Goal: Answer question/provide support: Ask a question

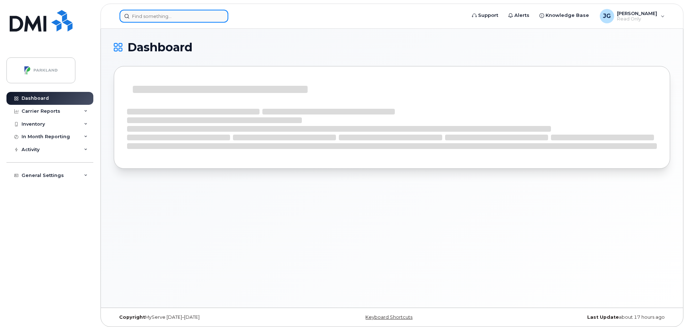
click at [169, 16] on input at bounding box center [173, 16] width 109 height 13
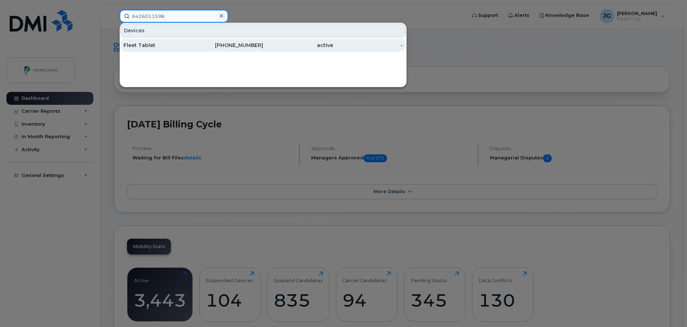
type input "6426011598"
click at [238, 47] on div "403-923-0376" at bounding box center [228, 45] width 70 height 7
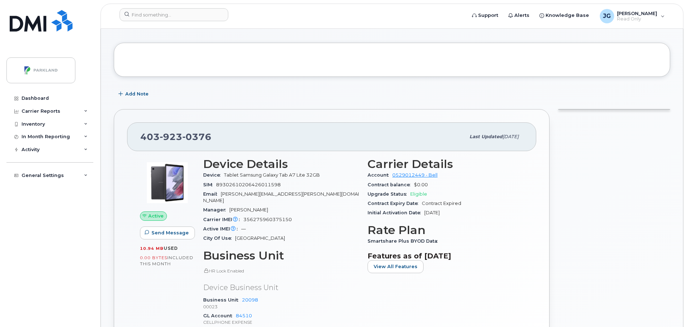
scroll to position [36, 0]
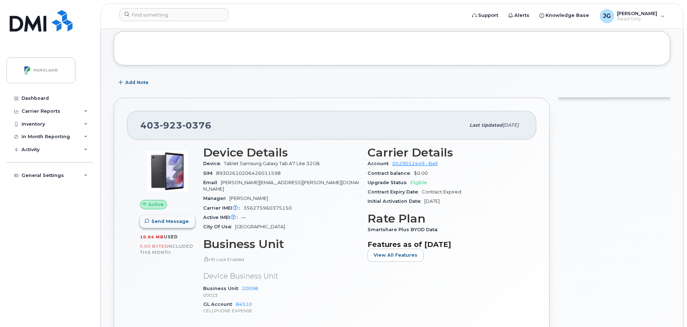
click at [178, 224] on span "Send Message" at bounding box center [169, 221] width 37 height 7
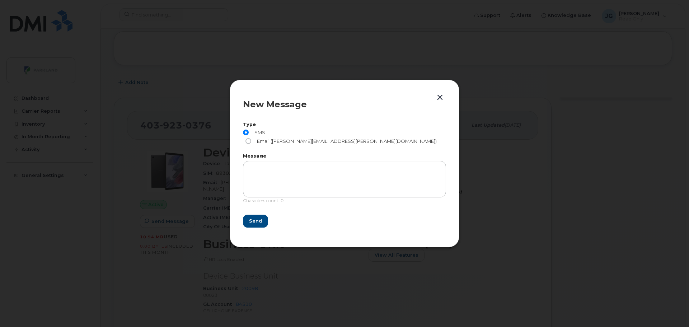
click at [251, 138] on input "Email ([PERSON_NAME][EMAIL_ADDRESS][PERSON_NAME][DOMAIN_NAME])" at bounding box center [248, 141] width 6 height 6
radio input "true"
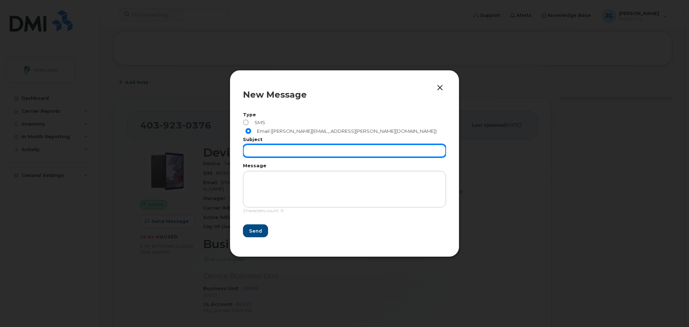
click at [274, 149] on input "text" at bounding box center [344, 150] width 203 height 13
type input "cancel sim"
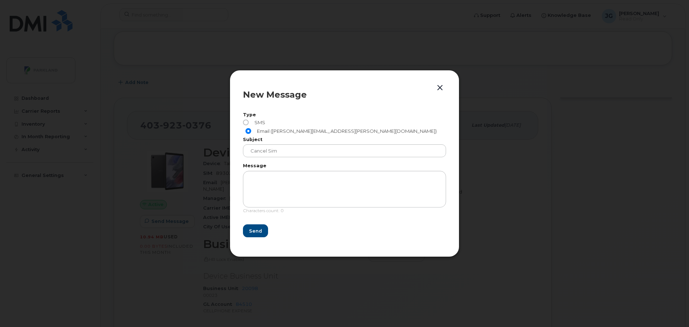
click at [212, 125] on div at bounding box center [344, 163] width 689 height 327
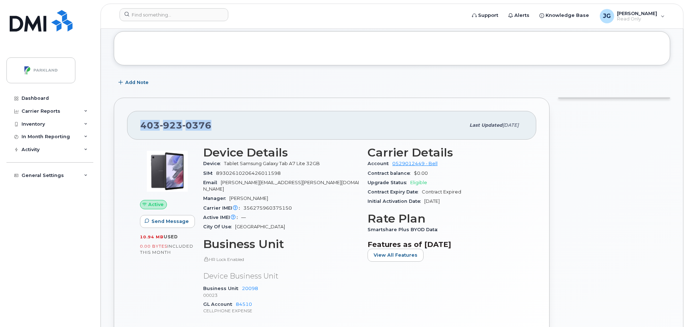
drag, startPoint x: 214, startPoint y: 125, endPoint x: 135, endPoint y: 124, distance: 78.9
click at [135, 124] on div "[PHONE_NUMBER] Last updated [DATE]" at bounding box center [331, 125] width 409 height 29
copy span "[PHONE_NUMBER]"
click at [177, 222] on span "Send Message" at bounding box center [169, 221] width 37 height 7
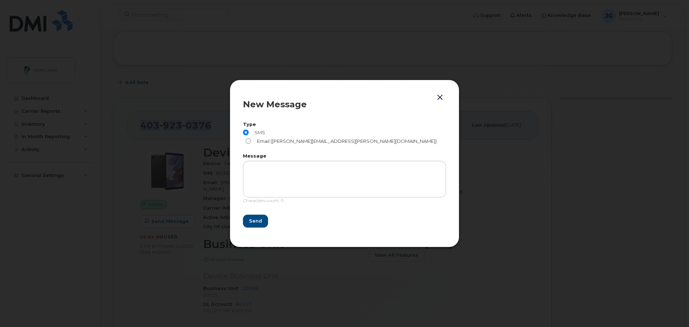
click at [251, 138] on input "Email ([PERSON_NAME][EMAIL_ADDRESS][PERSON_NAME][DOMAIN_NAME])" at bounding box center [248, 141] width 6 height 6
radio input "true"
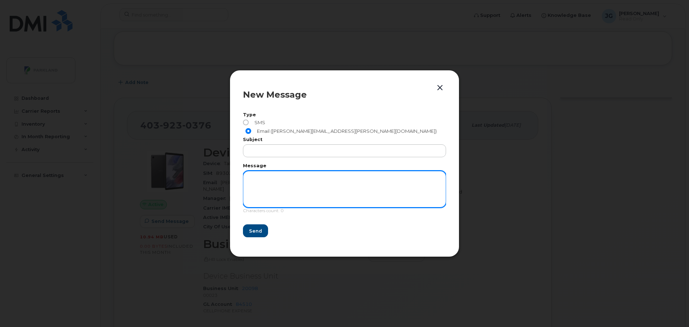
click at [257, 179] on textarea at bounding box center [344, 189] width 203 height 37
paste textarea "4039230376"
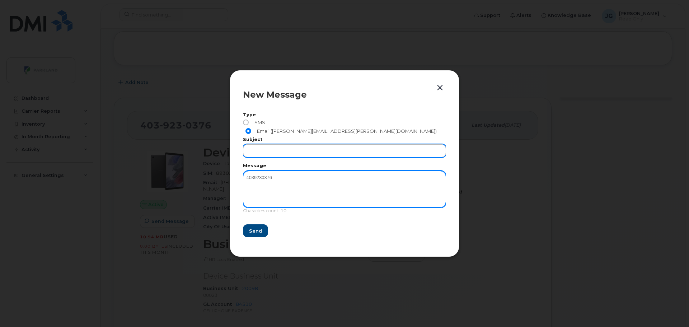
type textarea "4039230376"
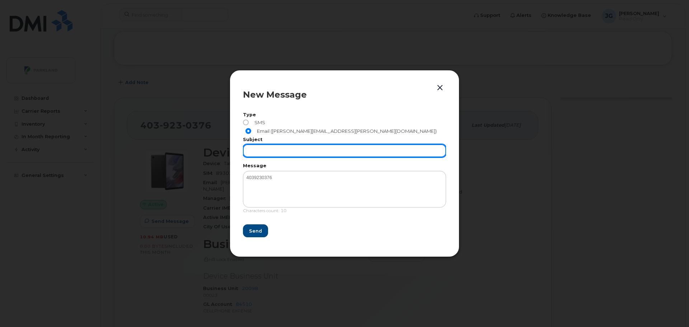
click at [262, 145] on input "text" at bounding box center [344, 150] width 203 height 13
paste input "4039230376"
type input "cancel sim phone # [PHONE_NUMBER]"
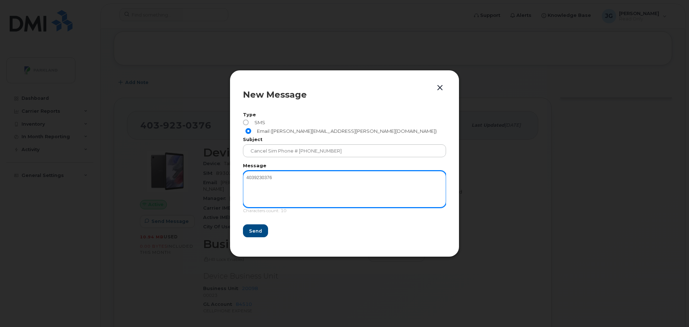
click at [262, 192] on textarea "4039230376" at bounding box center [344, 189] width 203 height 37
click at [279, 173] on textarea "4039230376" at bounding box center [344, 189] width 203 height 37
click at [245, 173] on textarea "4039230376" at bounding box center [344, 189] width 203 height 37
click at [311, 177] on textarea "phone # [PHONE_NUMBER]" at bounding box center [344, 189] width 203 height 37
type textarea "phone # [PHONE_NUMBER] thanks [PERSON_NAME]"
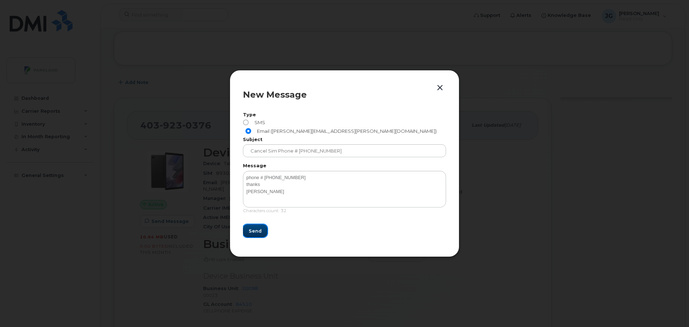
click at [257, 229] on span "Send" at bounding box center [255, 231] width 13 height 7
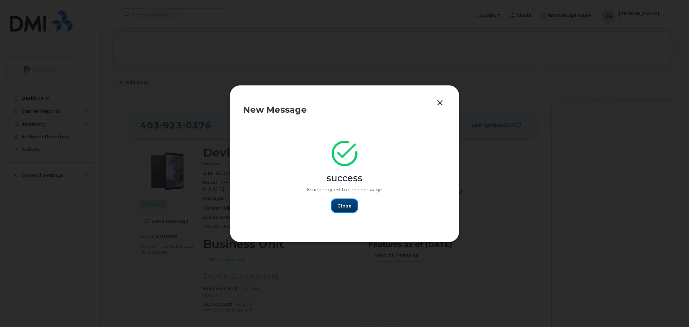
click at [340, 212] on button "Close" at bounding box center [345, 205] width 26 height 13
